Goal: Navigation & Orientation: Find specific page/section

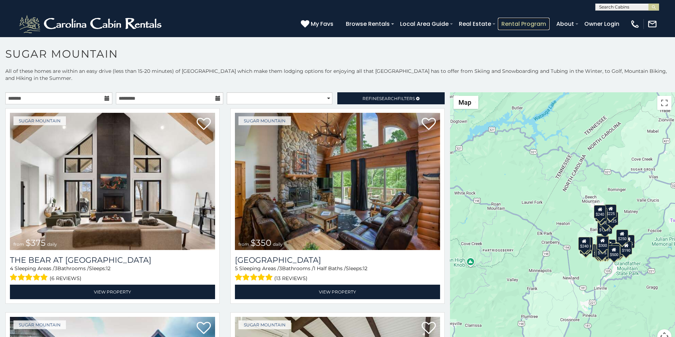
click at [543, 21] on link "Rental Program" at bounding box center [524, 24] width 52 height 12
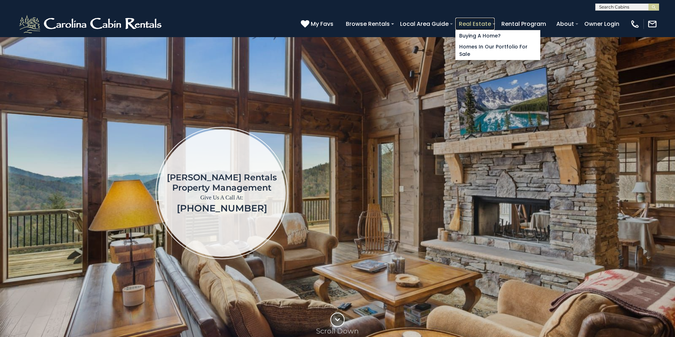
click at [494, 20] on link "Real Estate" at bounding box center [474, 24] width 39 height 12
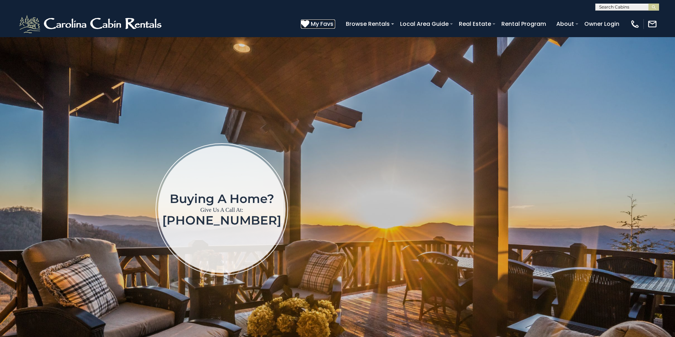
click at [309, 22] on icon at bounding box center [305, 23] width 8 height 8
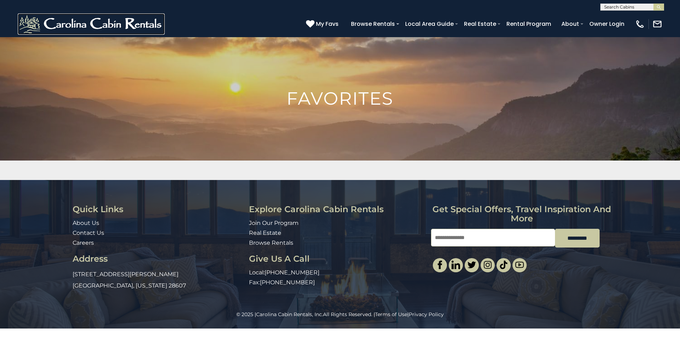
click at [33, 30] on img at bounding box center [91, 23] width 147 height 21
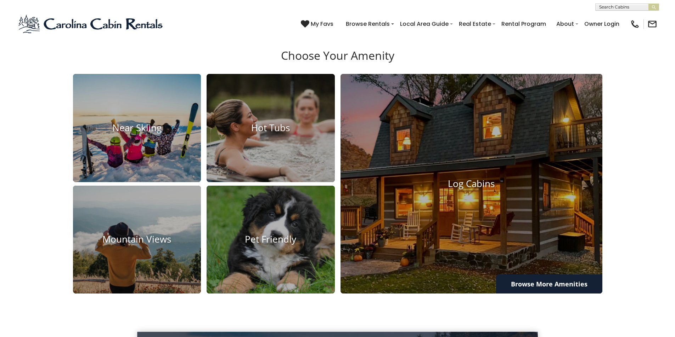
scroll to position [885, 0]
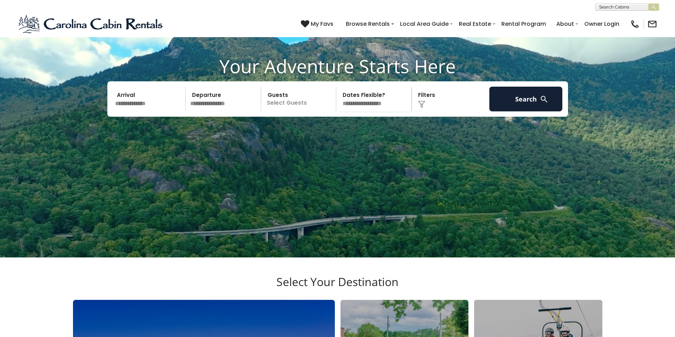
scroll to position [73, 0]
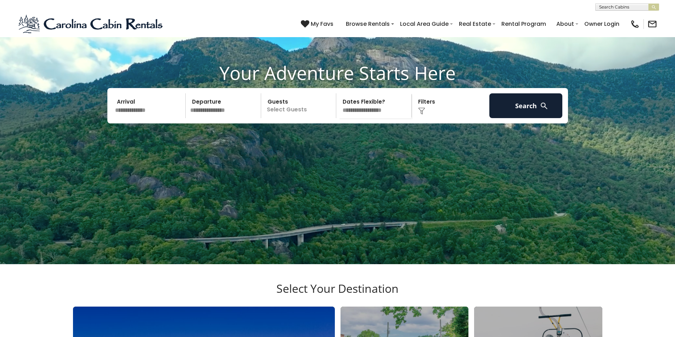
click at [119, 31] on div "(828) 295-6000 My Favs Browse Rentals Local Area Guide Activities & Attractions…" at bounding box center [337, 24] width 675 height 27
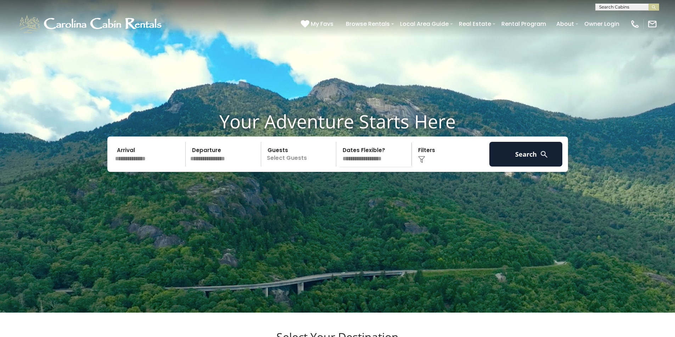
scroll to position [0, 0]
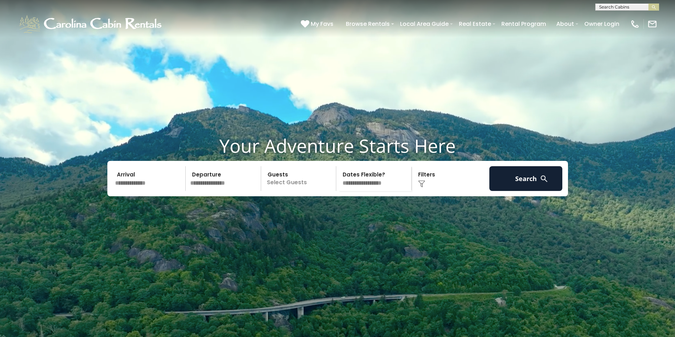
click at [202, 2] on div "**********" at bounding box center [337, 5] width 675 height 11
click at [353, 2] on div "**********" at bounding box center [337, 5] width 675 height 11
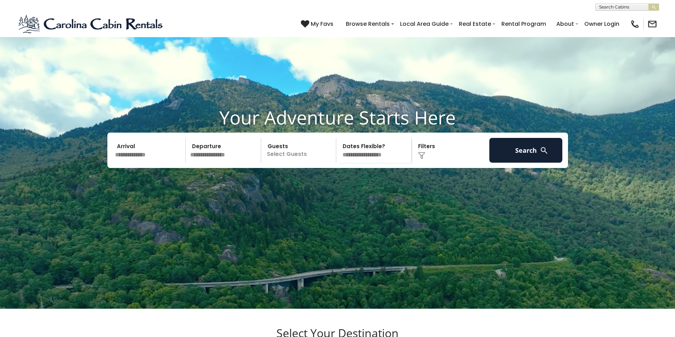
scroll to position [42, 0]
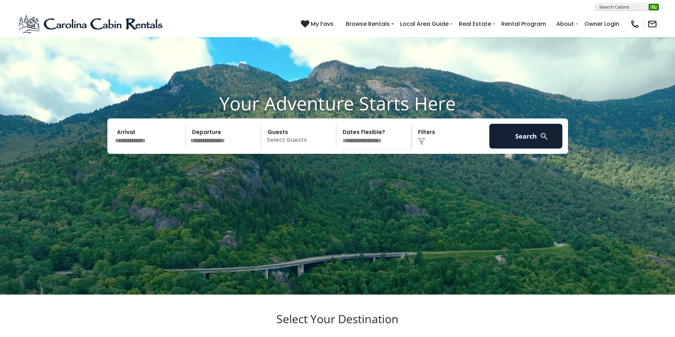
click at [654, 9] on img "submit" at bounding box center [653, 7] width 5 height 5
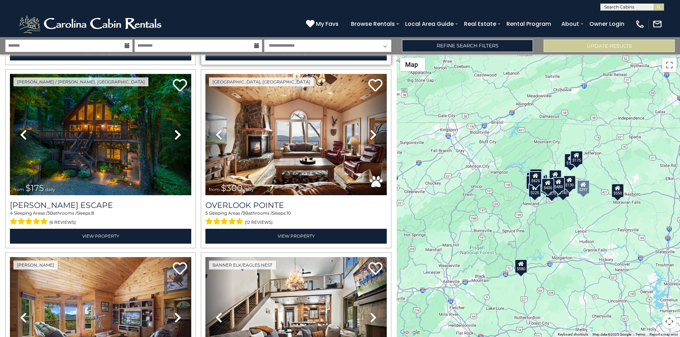
scroll to position [192, 0]
